Goal: Information Seeking & Learning: Learn about a topic

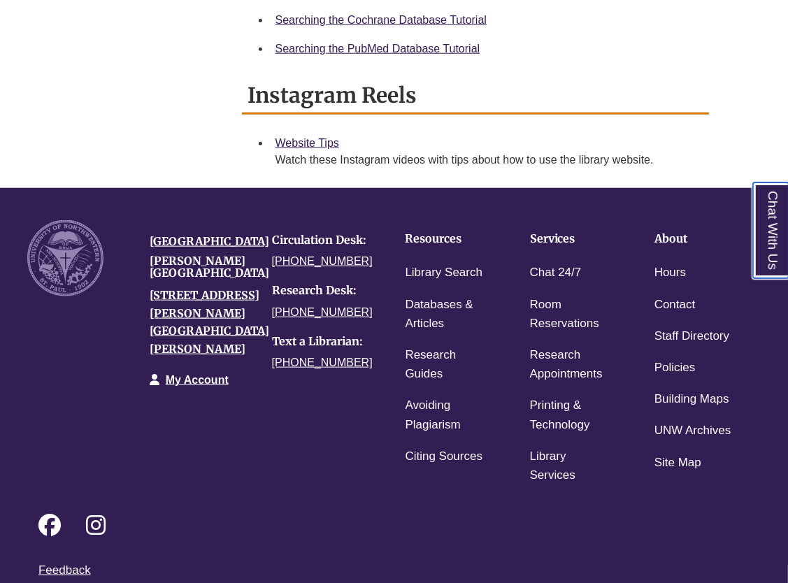
scroll to position [1034, 0]
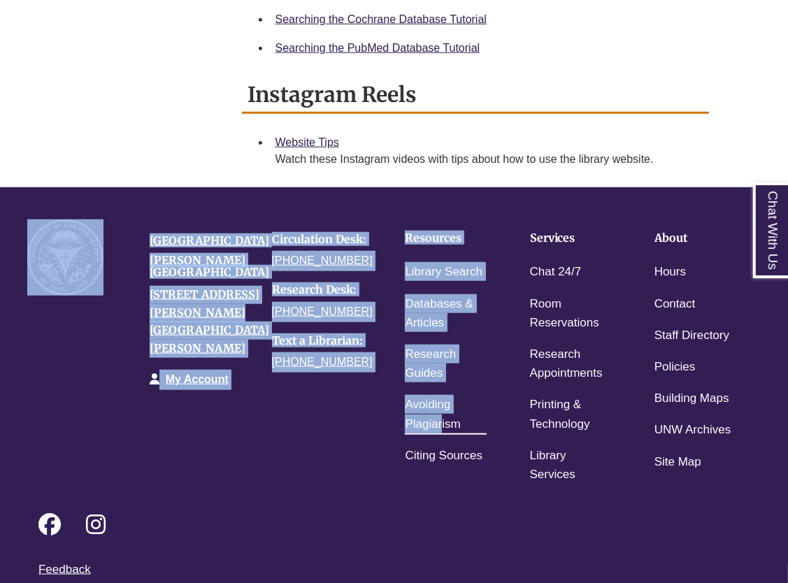
drag, startPoint x: 365, startPoint y: 479, endPoint x: 442, endPoint y: 421, distance: 96.7
click at [442, 421] on div "University of Northwestern Berntsen Library 3003 Snelling Ave N St Paul, MN 551…" at bounding box center [394, 347] width 754 height 287
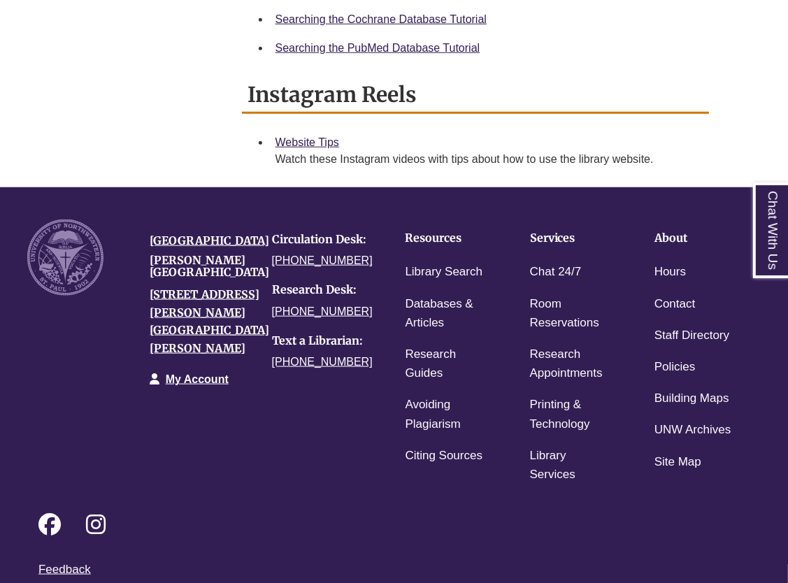
drag, startPoint x: 442, startPoint y: 421, endPoint x: 330, endPoint y: 429, distance: 112.1
click at [330, 429] on div "University of Northwestern Berntsen Library 3003 Snelling Ave N St Paul, MN 551…" at bounding box center [394, 347] width 754 height 287
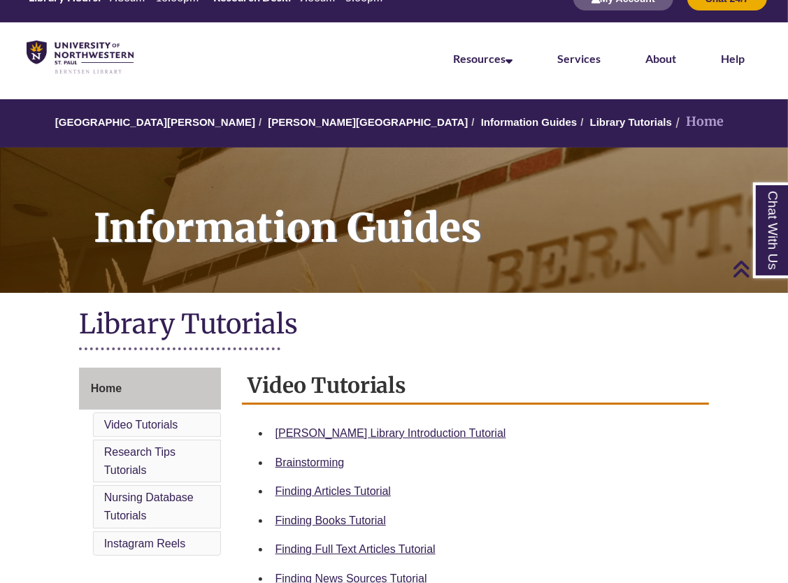
scroll to position [0, 0]
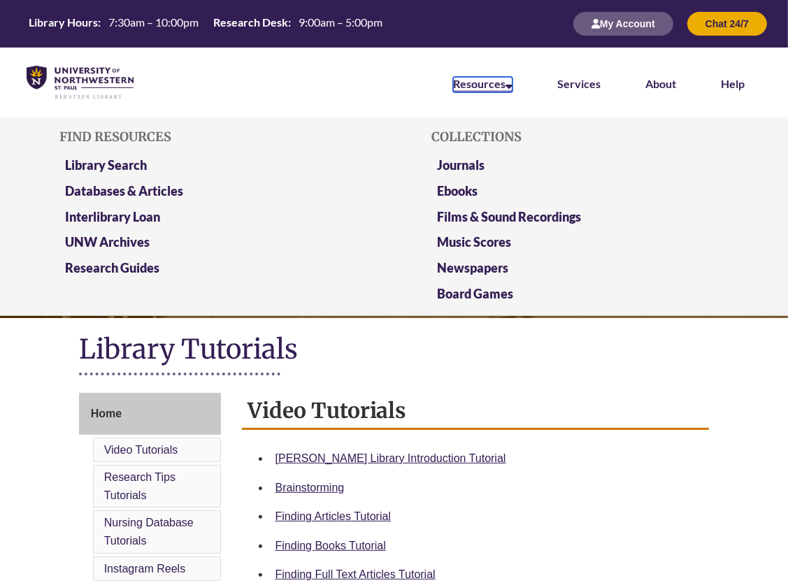
click at [505, 89] on link "Resources" at bounding box center [482, 84] width 59 height 15
click at [159, 184] on link "Databases & Articles" at bounding box center [124, 191] width 118 height 17
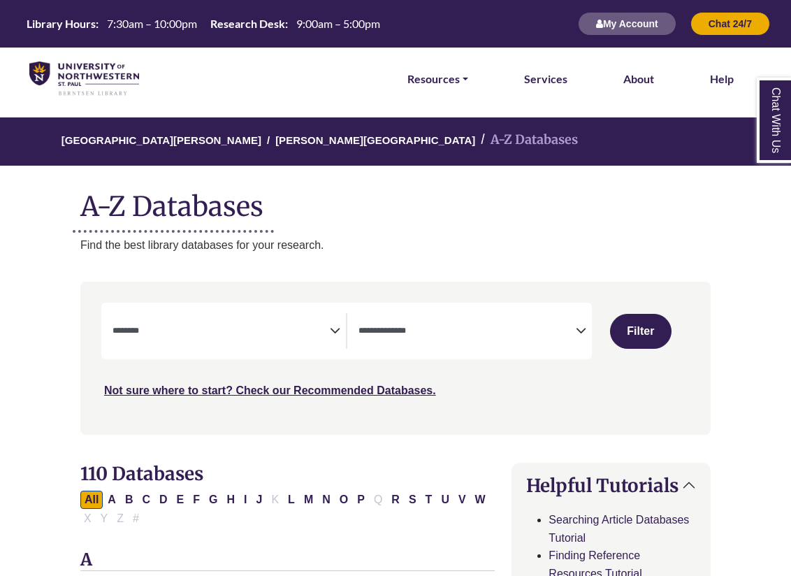
select select "Database Subject Filter"
select select "Database Types Filter"
click at [338, 337] on icon "Search filters" at bounding box center [335, 329] width 10 height 21
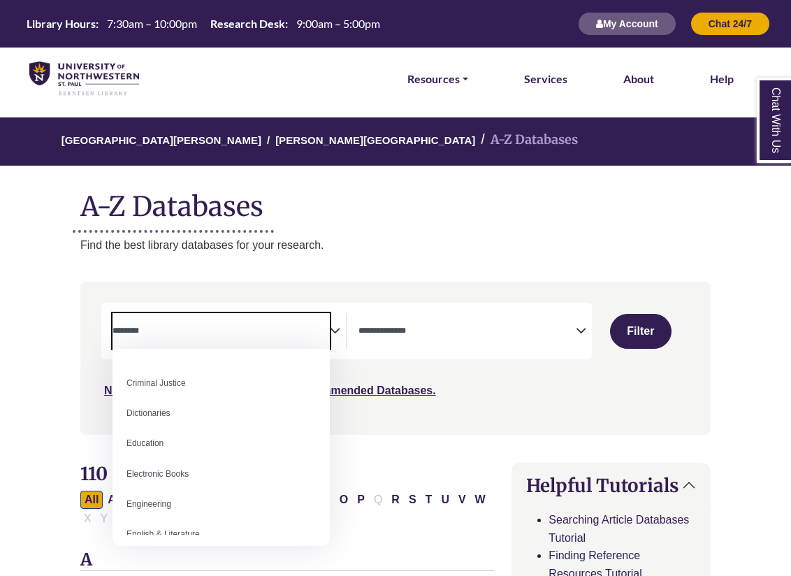
scroll to position [326, 0]
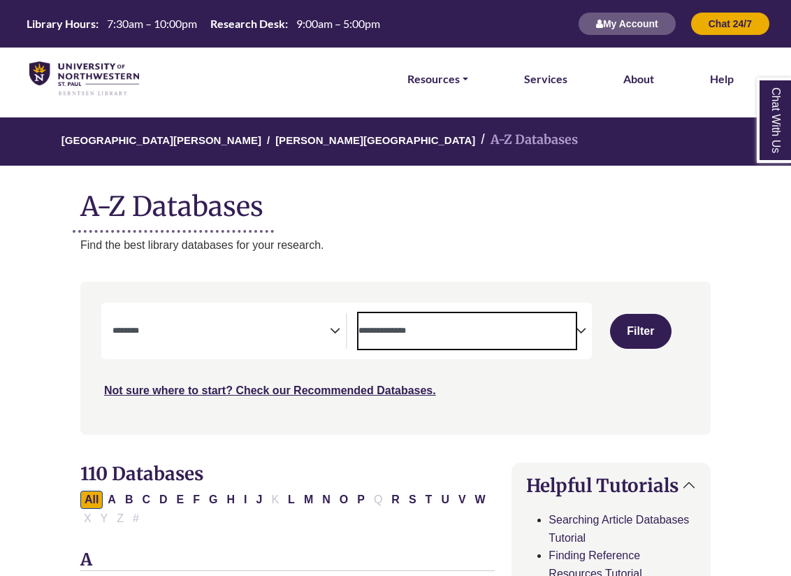
click at [501, 338] on span "Search filters" at bounding box center [467, 331] width 217 height 36
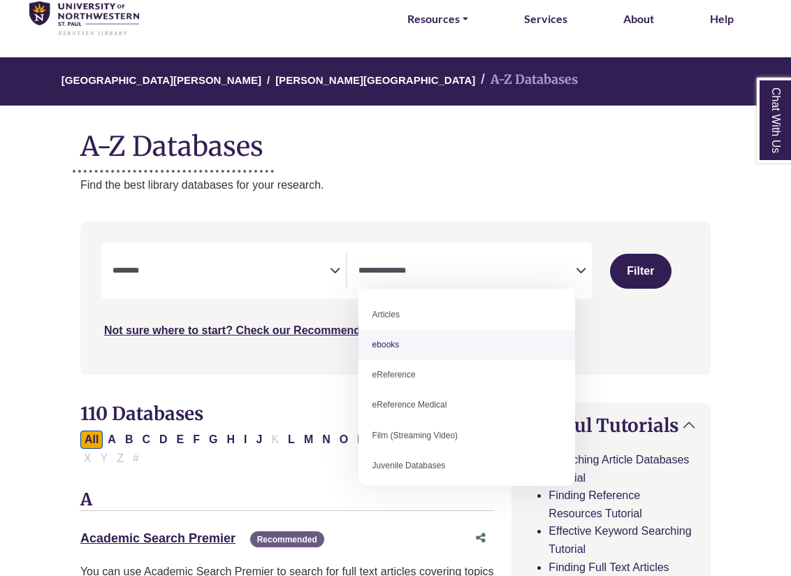
scroll to position [96, 0]
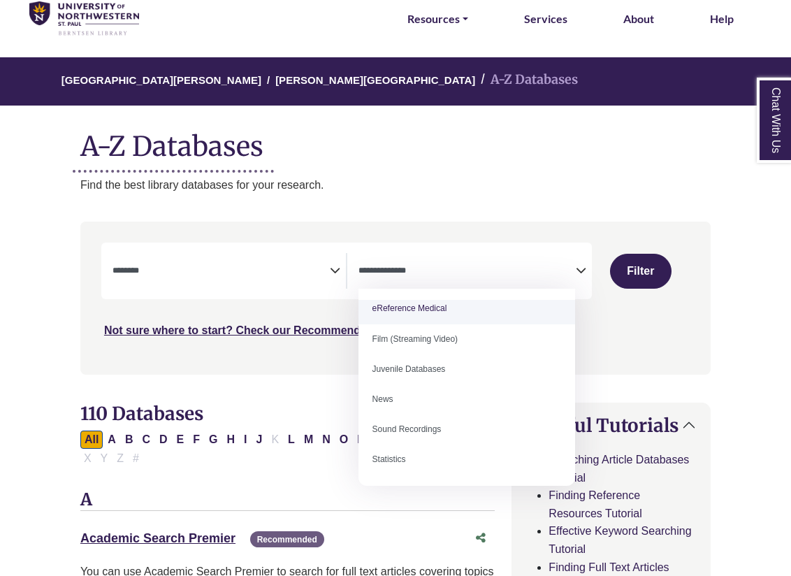
click at [503, 49] on ul "Resources FIND RESOURCES Library Search Databases & Articles Interlibrary Loan …" at bounding box center [570, 18] width 382 height 63
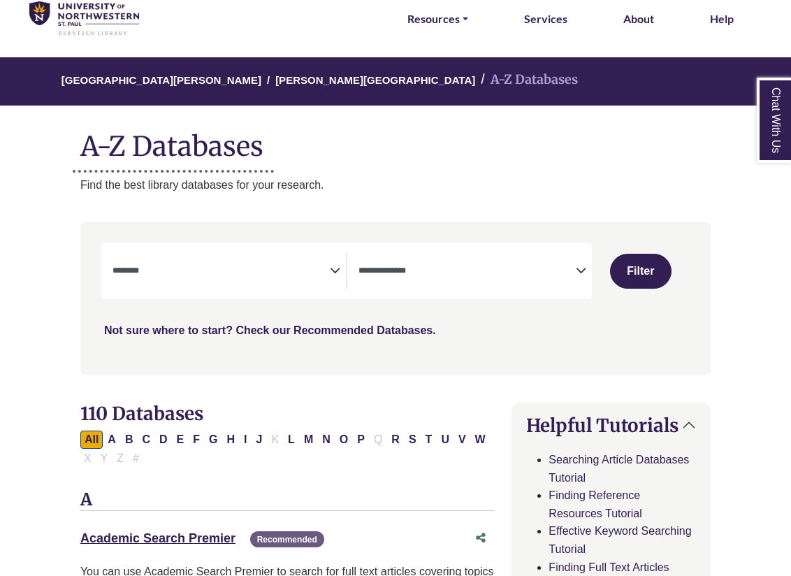
click at [349, 331] on link "Not sure where to start? Check our Recommended Databases." at bounding box center [270, 330] width 332 height 12
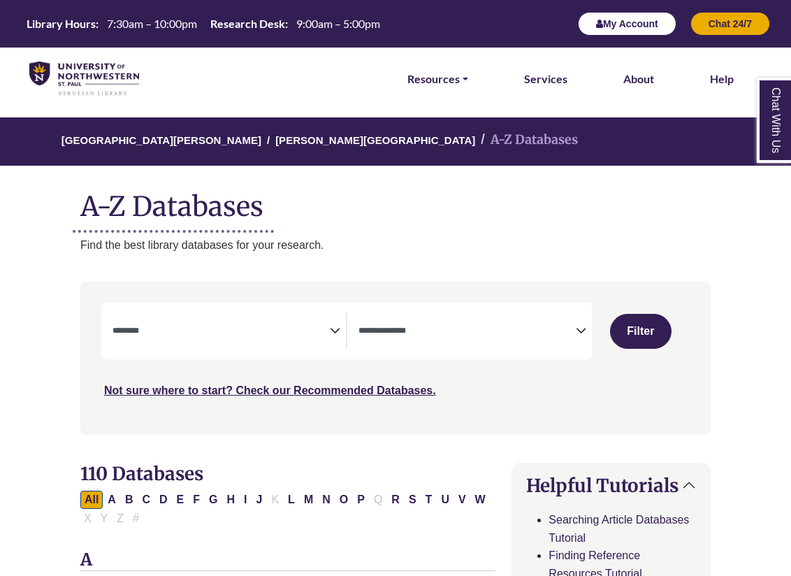
click at [638, 20] on button "My Account" at bounding box center [627, 24] width 99 height 24
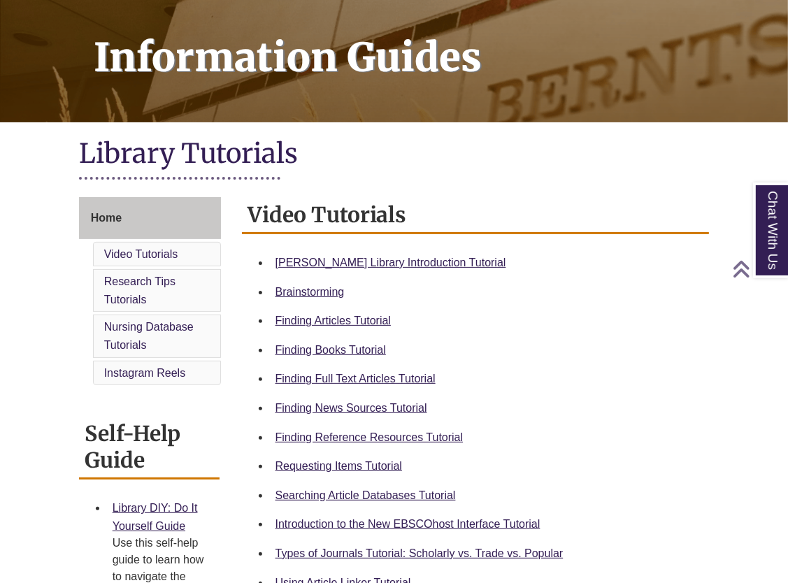
scroll to position [196, 0]
click at [387, 403] on link "Finding News Sources Tutorial" at bounding box center [351, 408] width 152 height 12
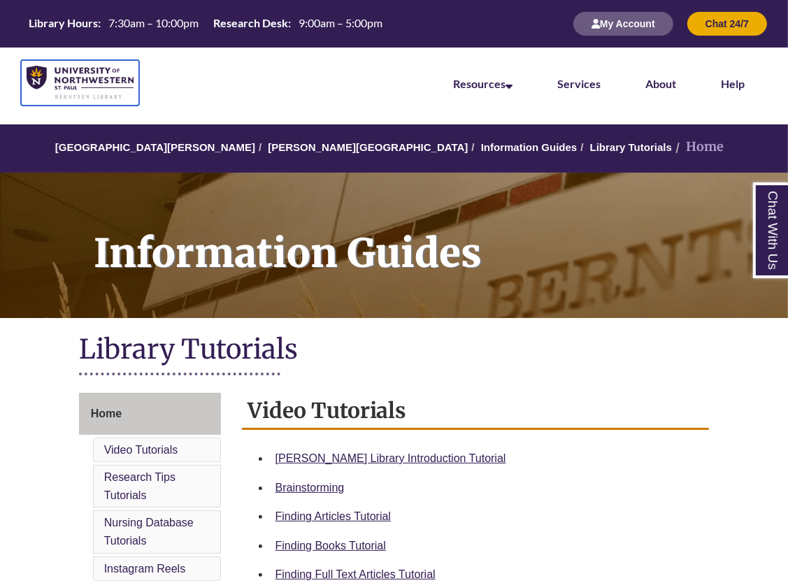
click at [93, 82] on img at bounding box center [80, 83] width 107 height 34
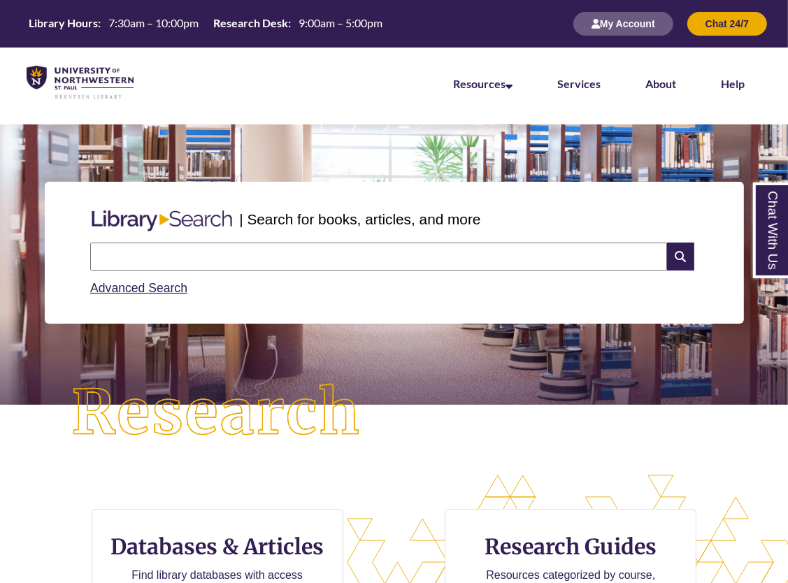
click at [187, 255] on input "text" at bounding box center [378, 257] width 577 height 28
click at [208, 256] on input "text" at bounding box center [378, 257] width 577 height 28
type input "**********"
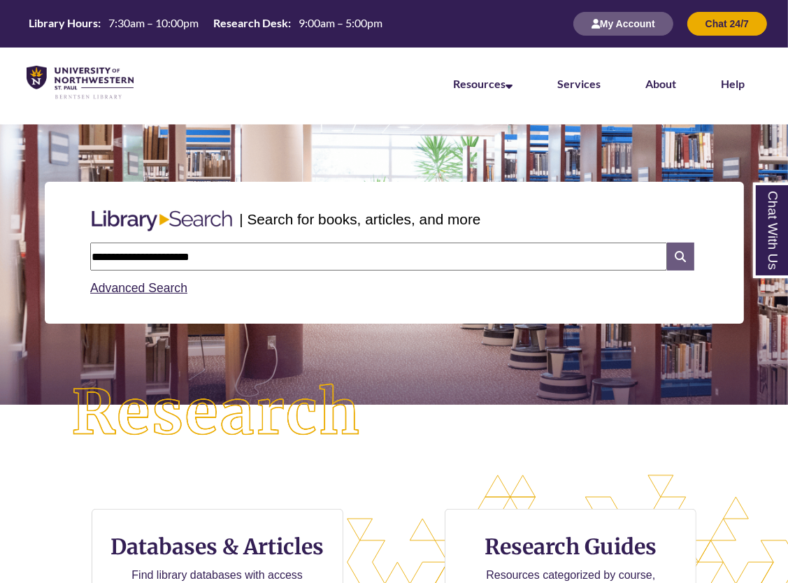
click at [693, 259] on icon at bounding box center [680, 257] width 27 height 28
